Goal: Communication & Community: Connect with others

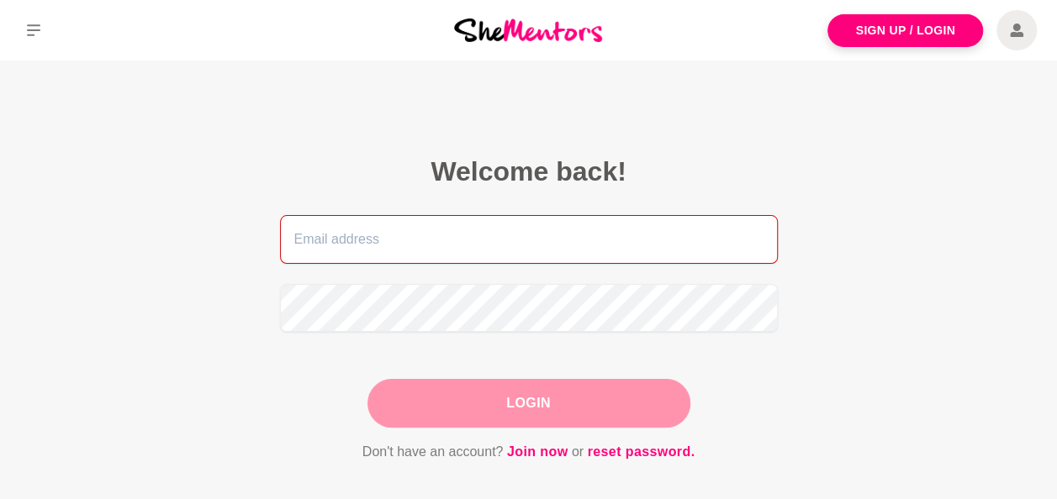
type input "[EMAIL_ADDRESS][PERSON_NAME][DOMAIN_NAME]"
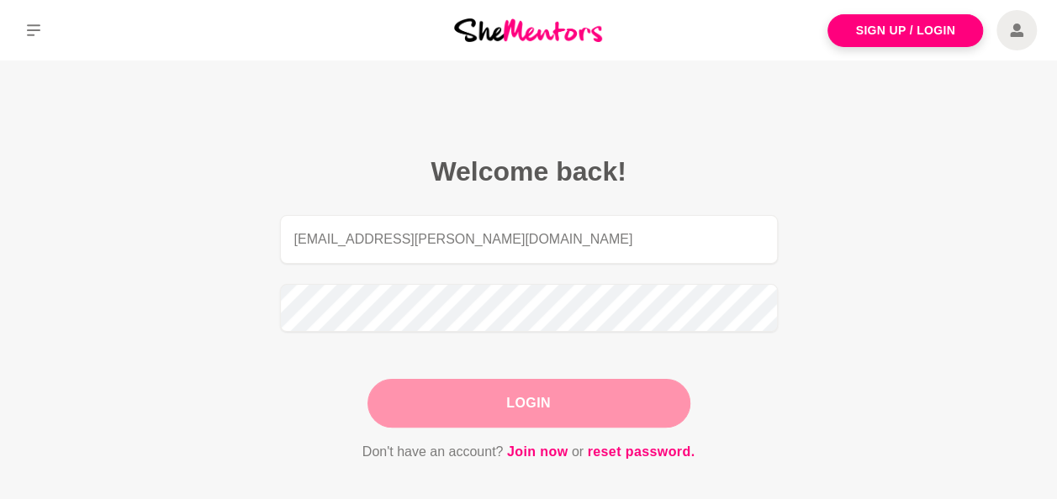
click at [505, 410] on div "Login" at bounding box center [528, 403] width 323 height 49
click at [546, 400] on button "Login" at bounding box center [528, 403] width 323 height 49
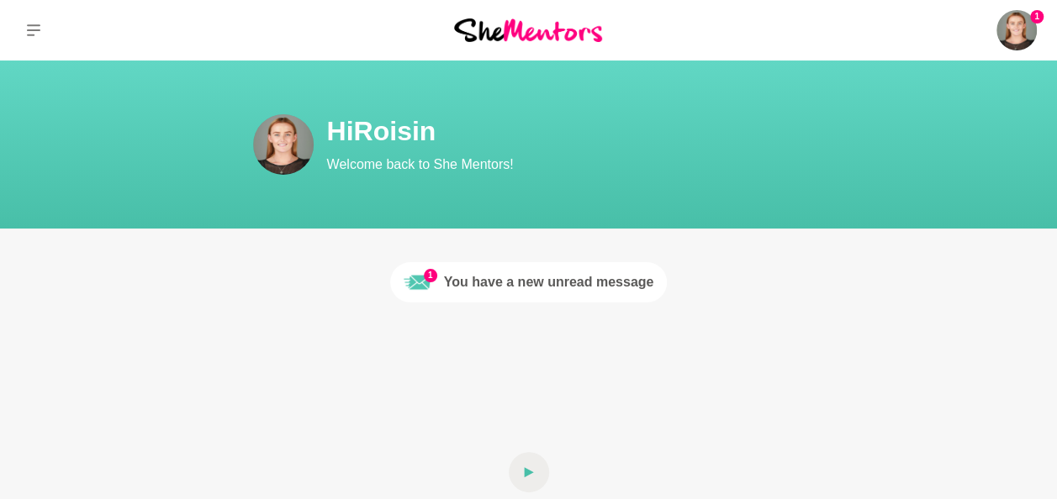
scroll to position [20, 0]
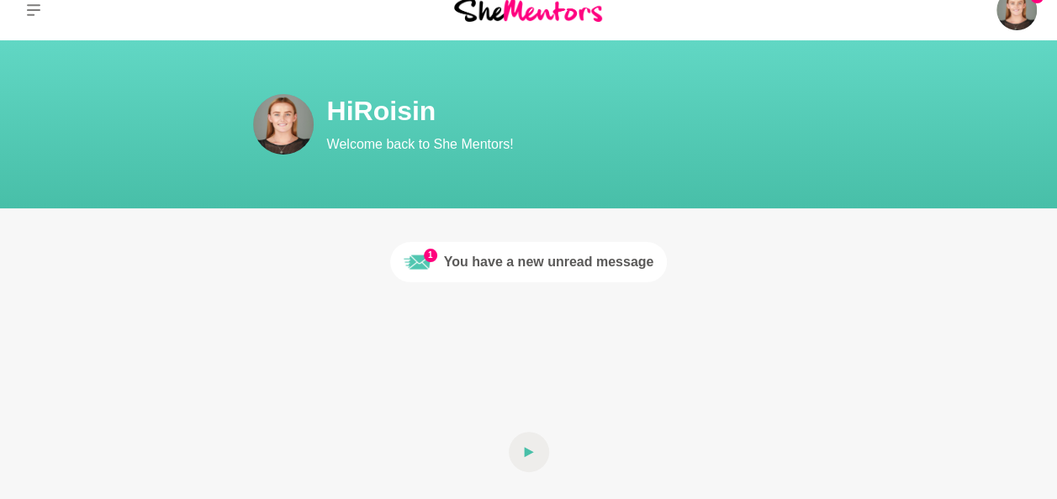
click at [542, 257] on div "You have a new unread message" at bounding box center [549, 262] width 210 height 20
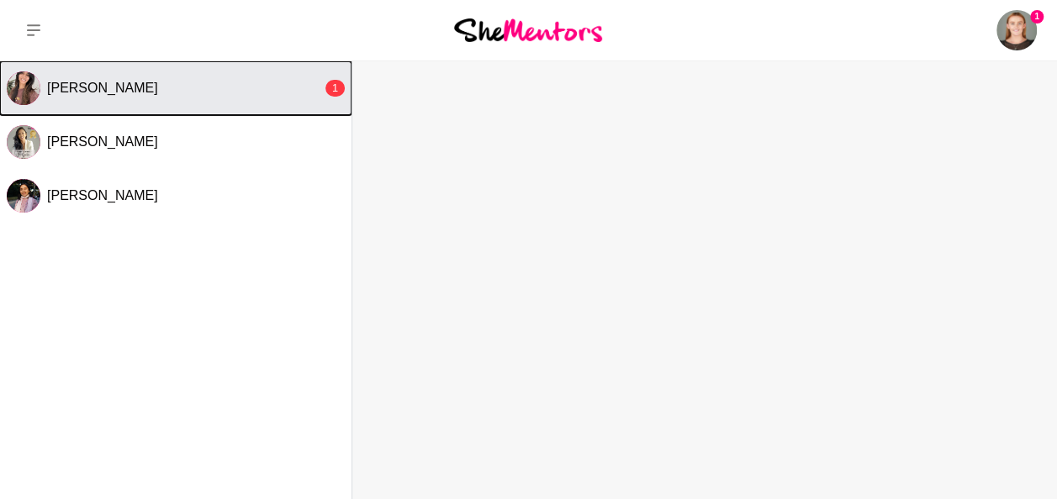
click at [153, 82] on div "[PERSON_NAME]" at bounding box center [184, 88] width 275 height 17
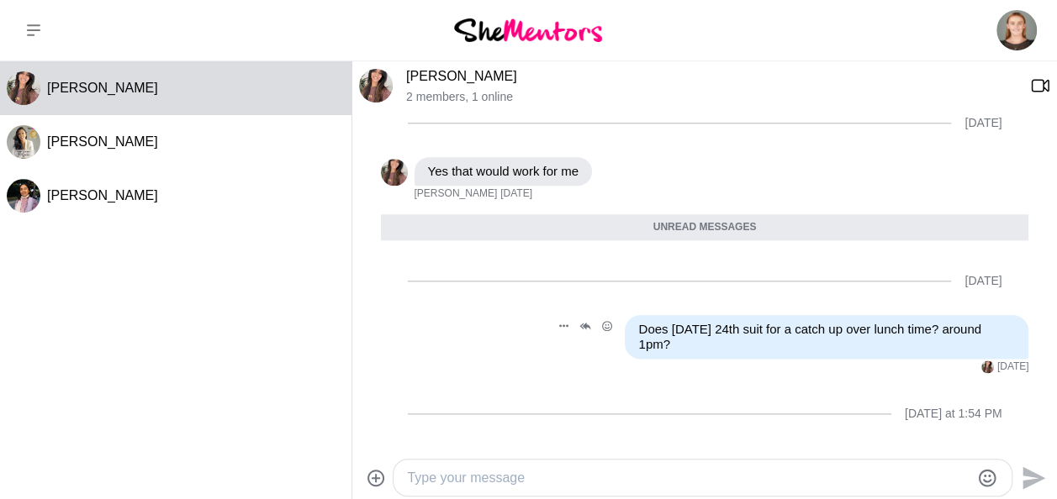
scroll to position [955, 0]
